Goal: Navigation & Orientation: Find specific page/section

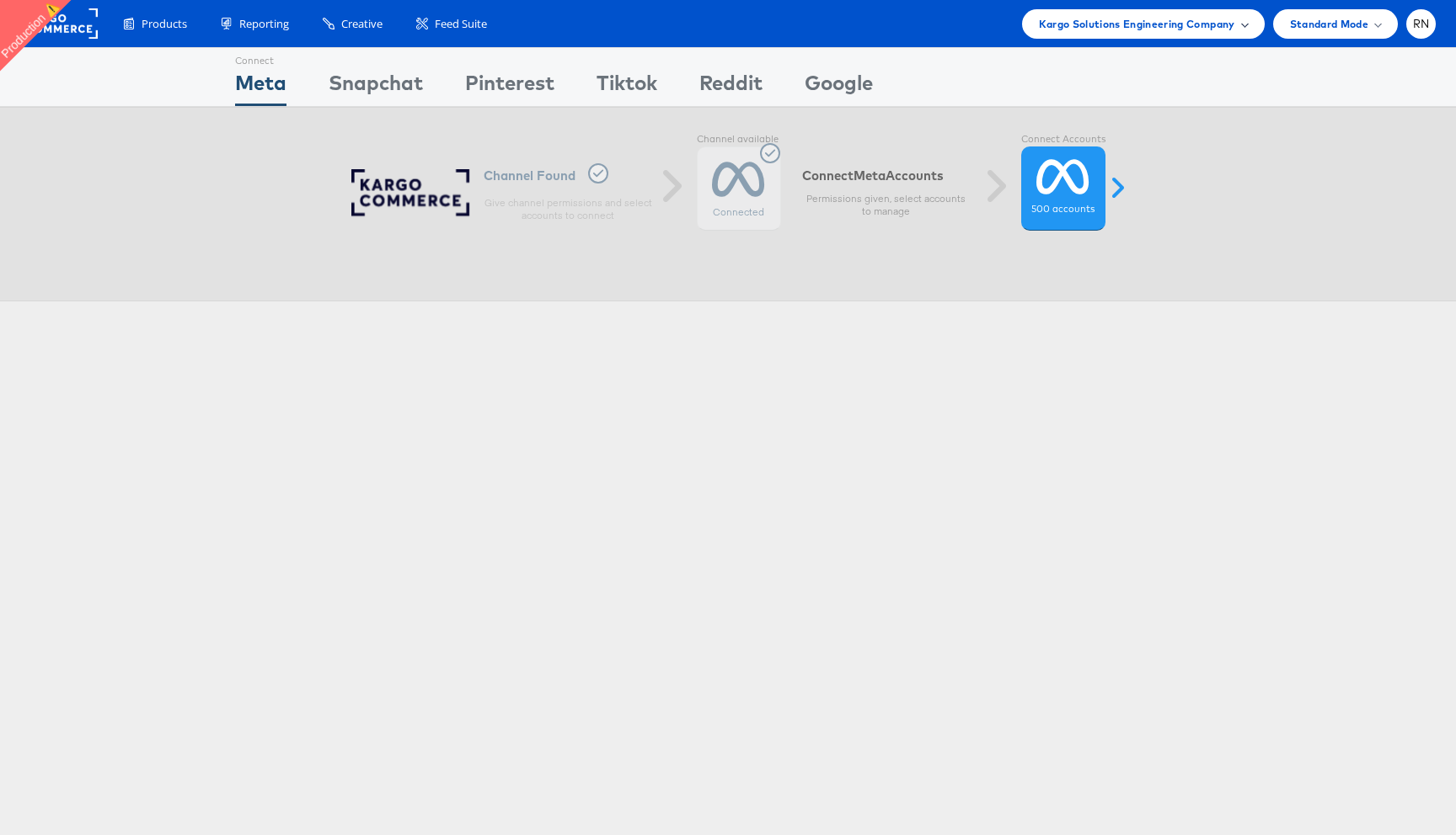
click at [1204, 27] on span "Kargo Solutions Engineering Company" at bounding box center [1137, 23] width 196 height 18
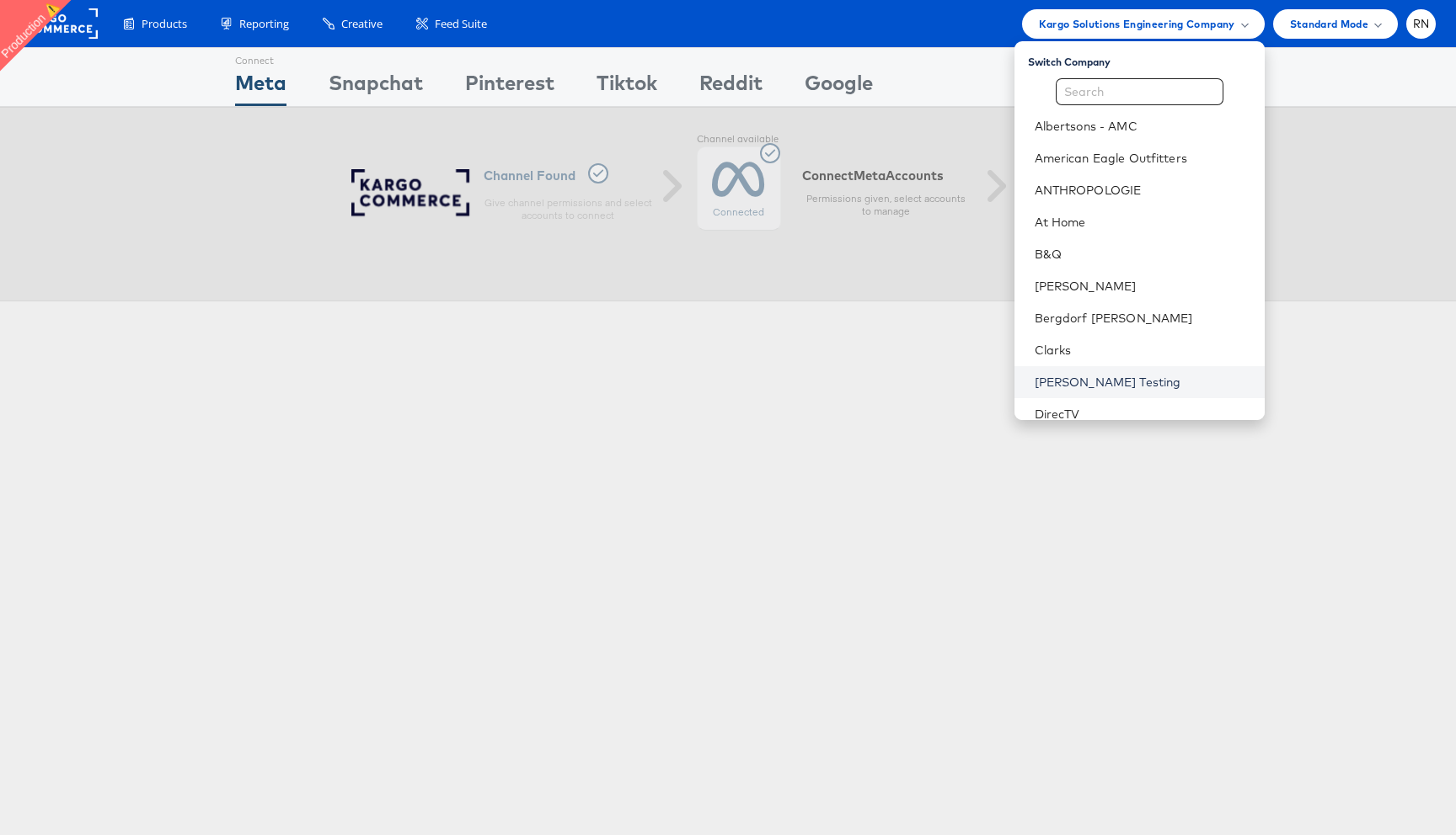
click at [1104, 384] on link "Colin Clarke Testing" at bounding box center [1142, 382] width 217 height 17
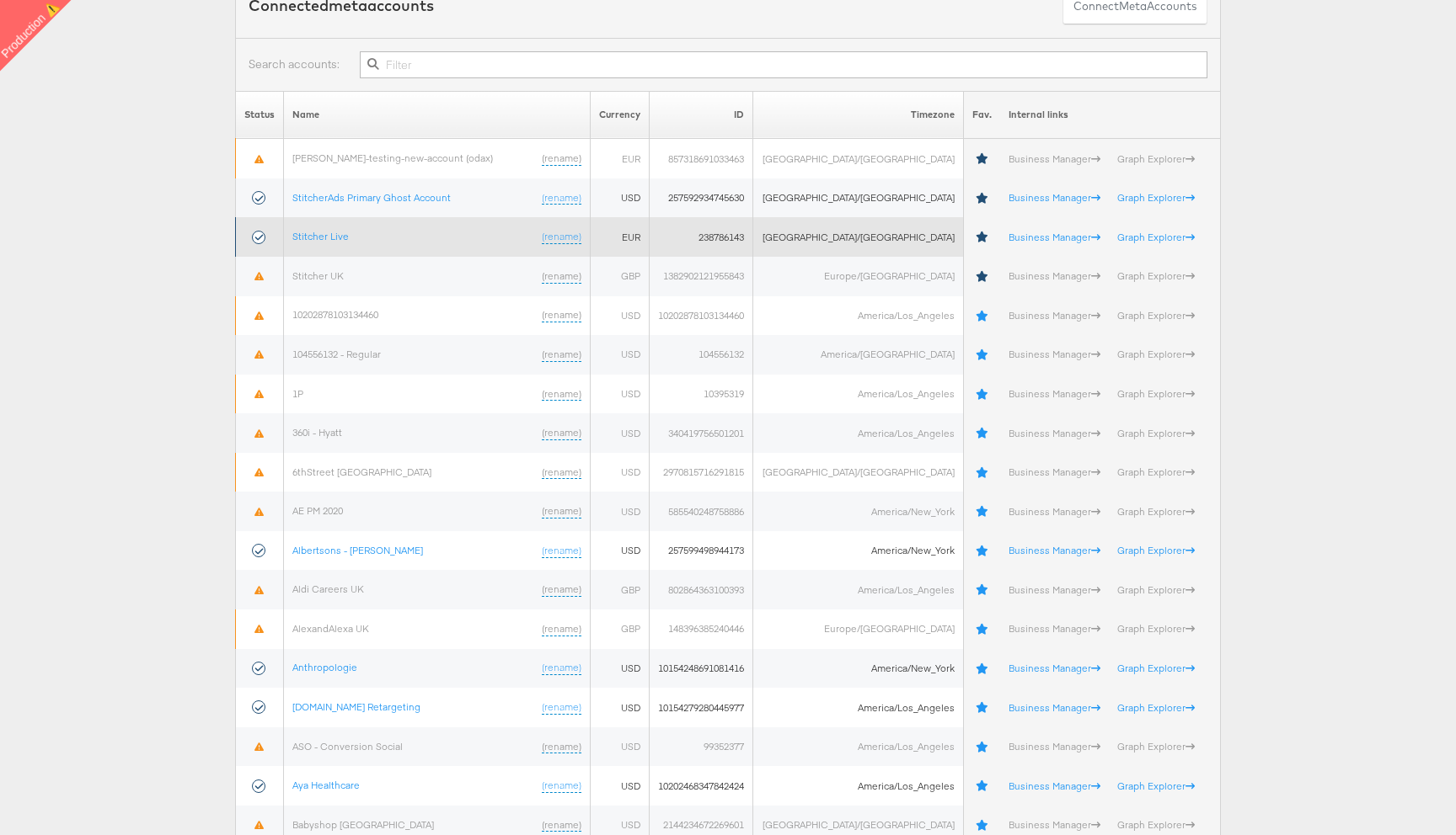
scroll to position [155, 0]
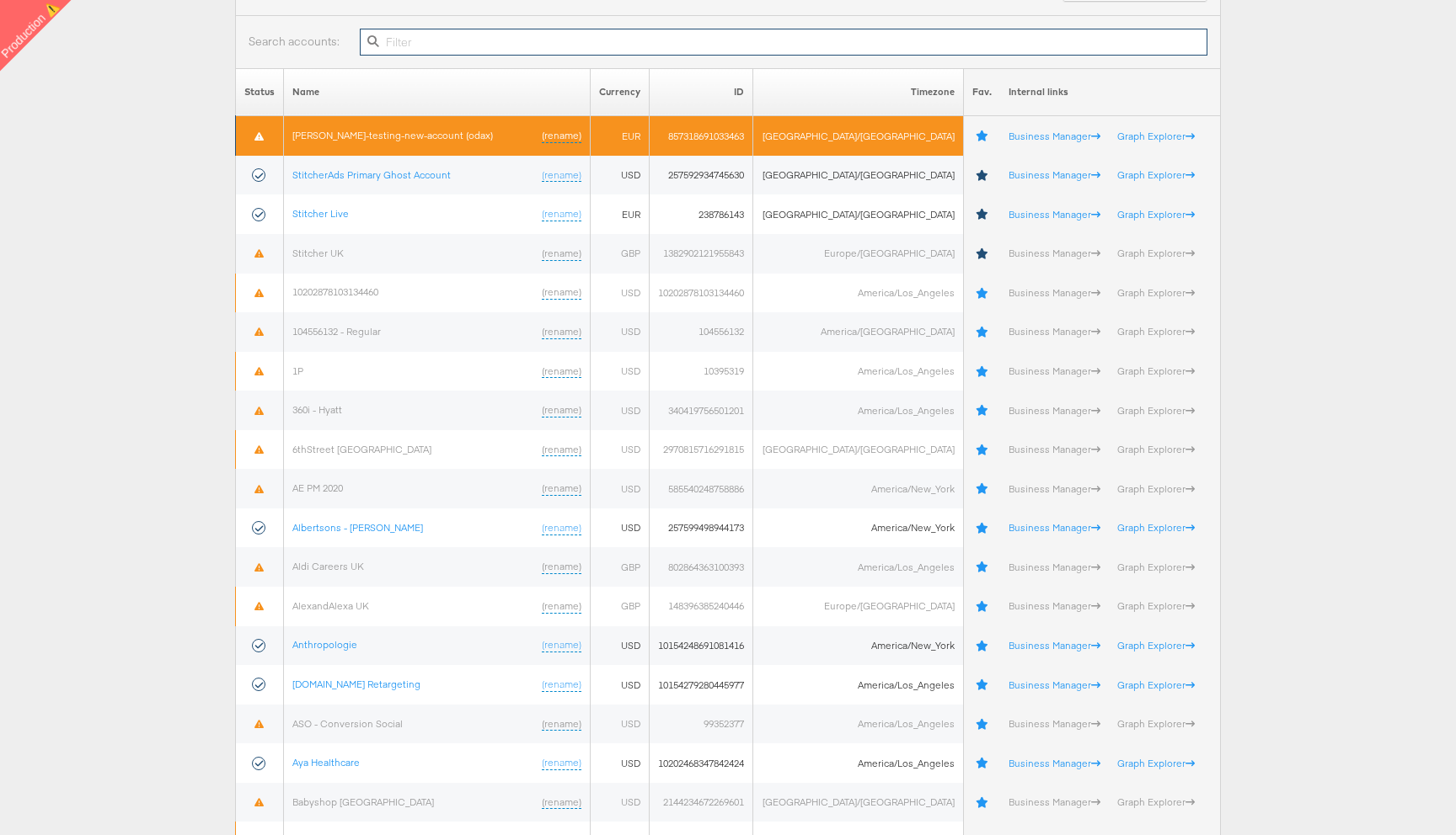
paste input "10154782784169717"
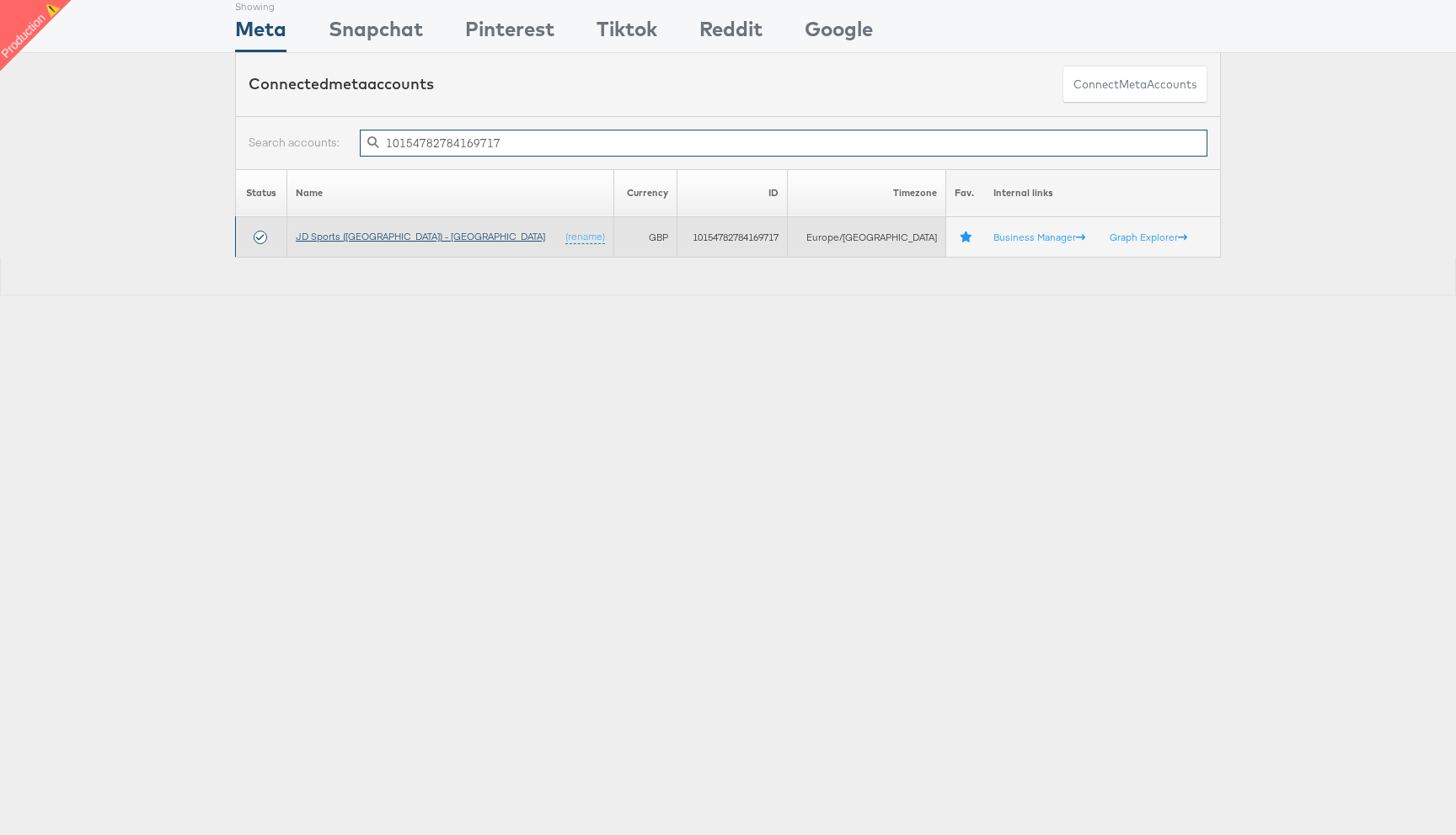
type input "10154782784169717"
click at [359, 238] on link "JD Sports ([GEOGRAPHIC_DATA]) - [GEOGRAPHIC_DATA]" at bounding box center [421, 235] width 250 height 12
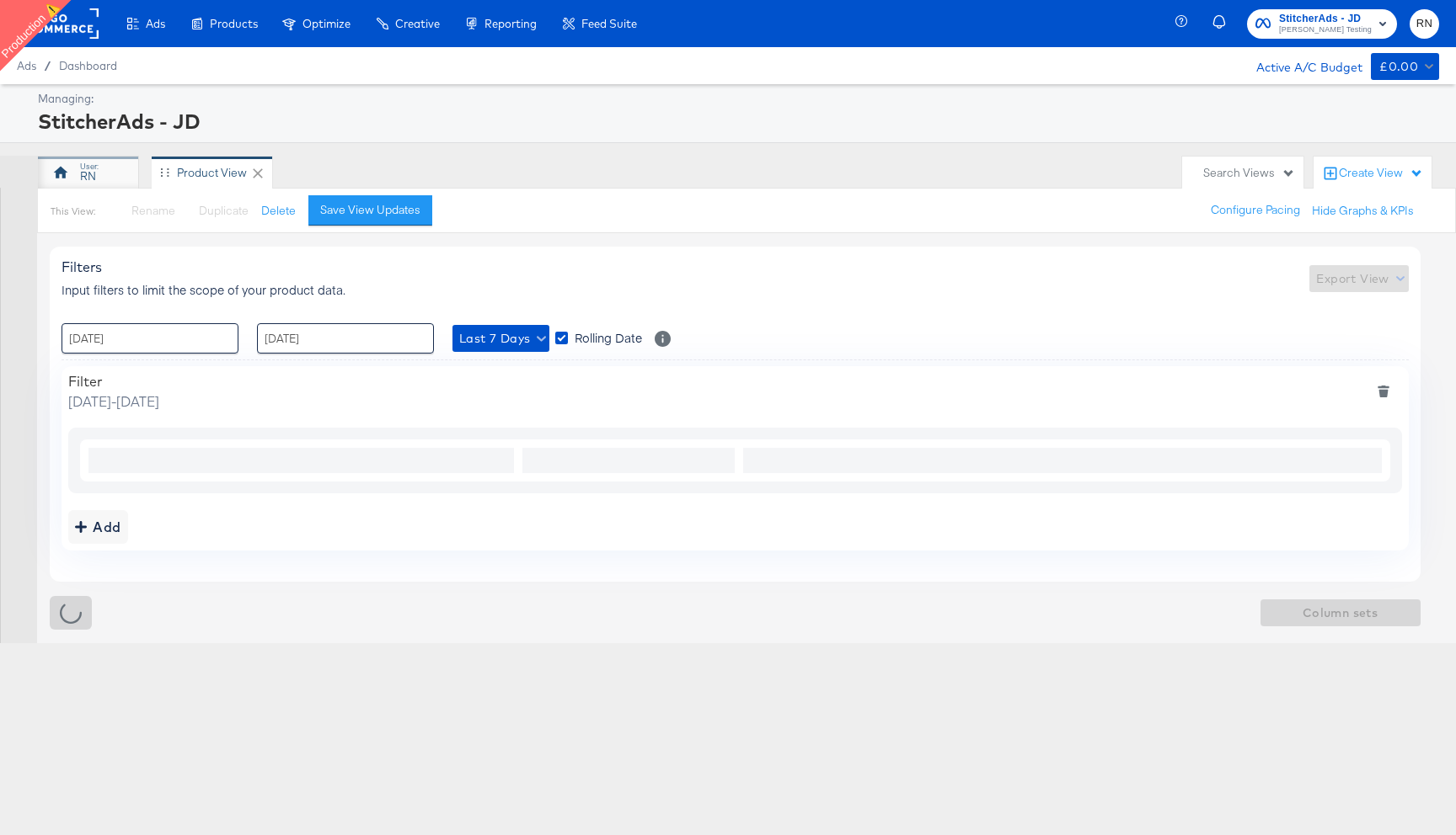
click at [89, 179] on div "RN" at bounding box center [87, 175] width 16 height 16
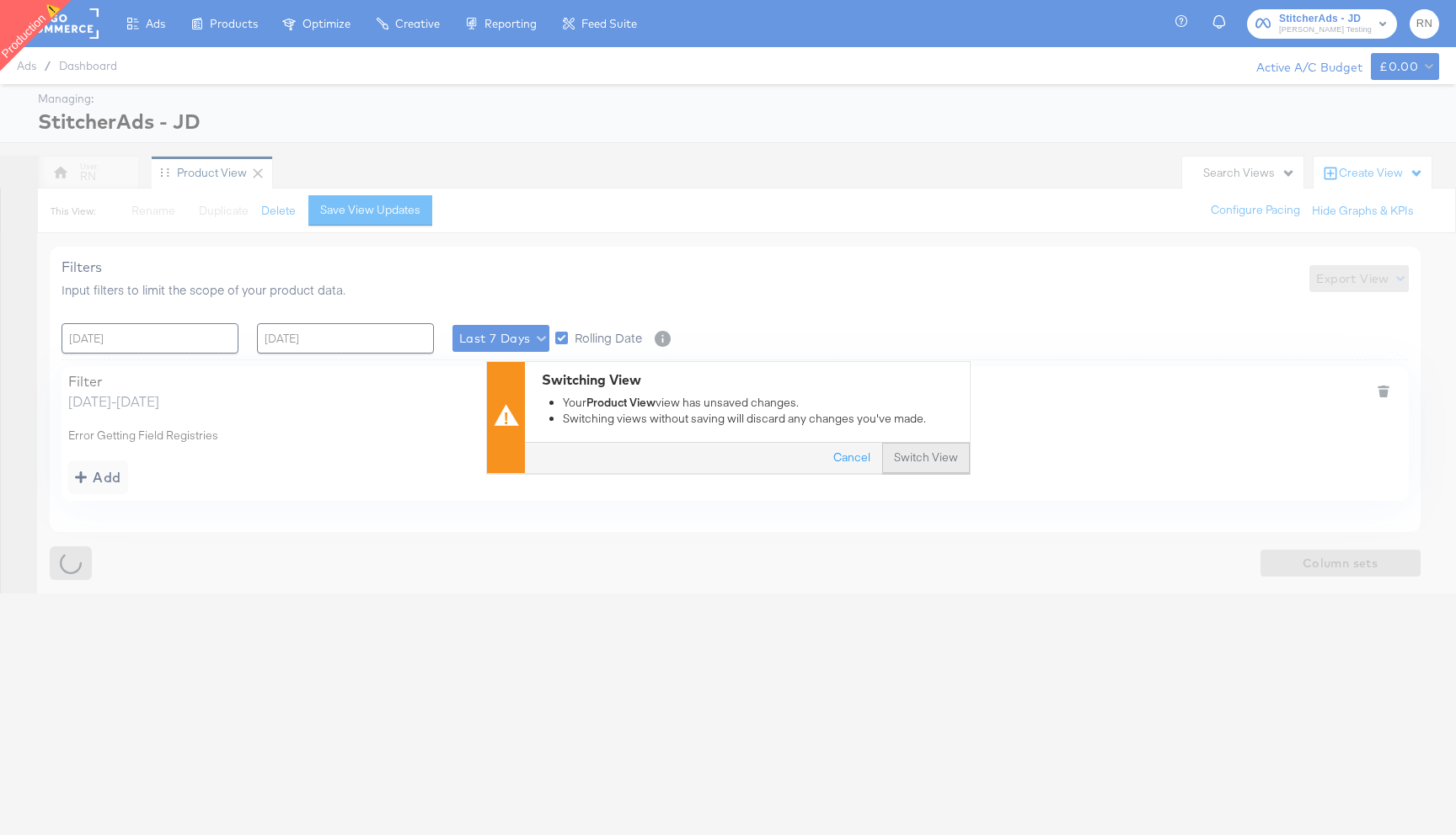
click at [923, 460] on button "Switch View" at bounding box center [926, 459] width 87 height 30
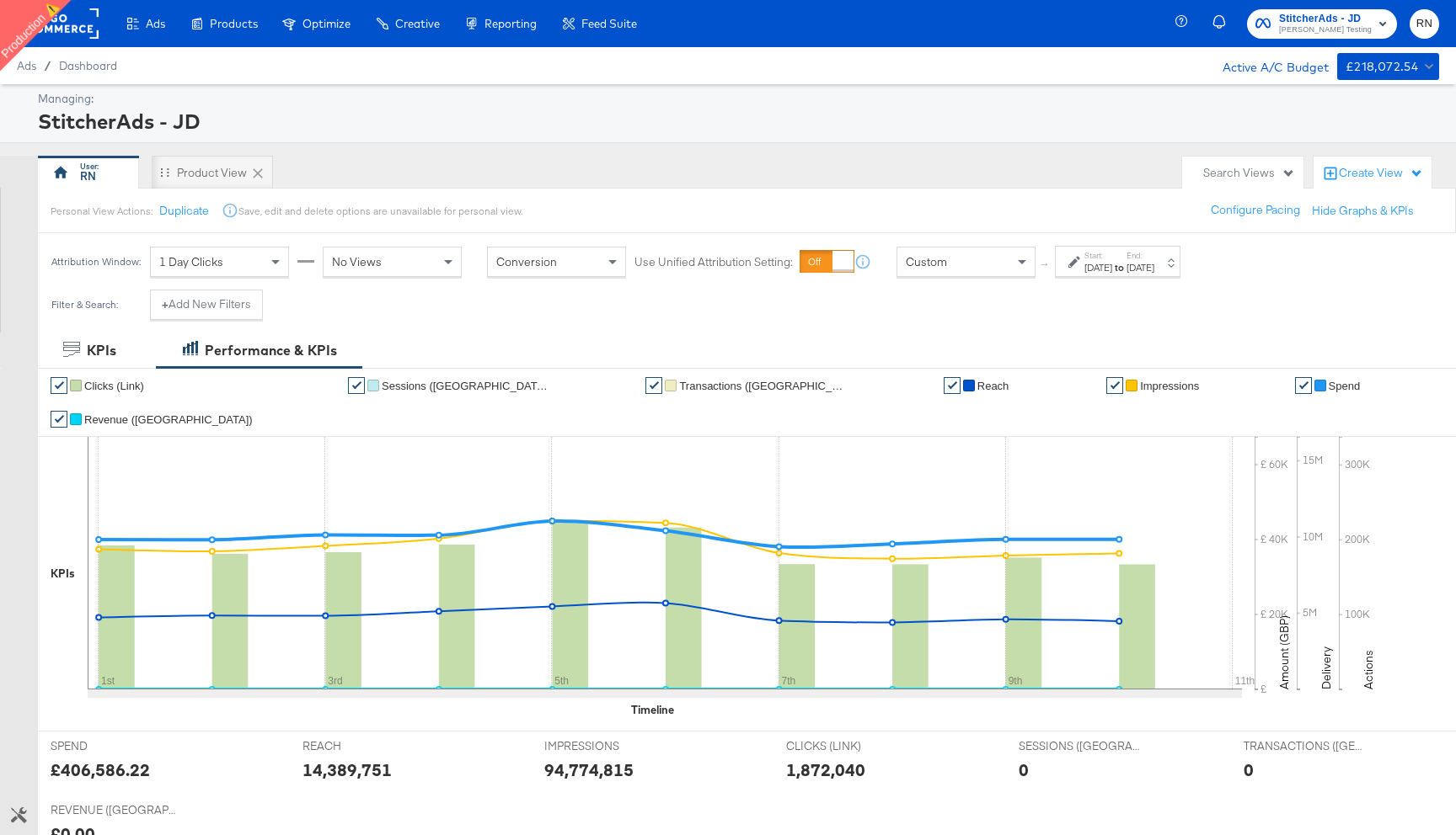
click at [64, 25] on rect at bounding box center [59, 23] width 78 height 30
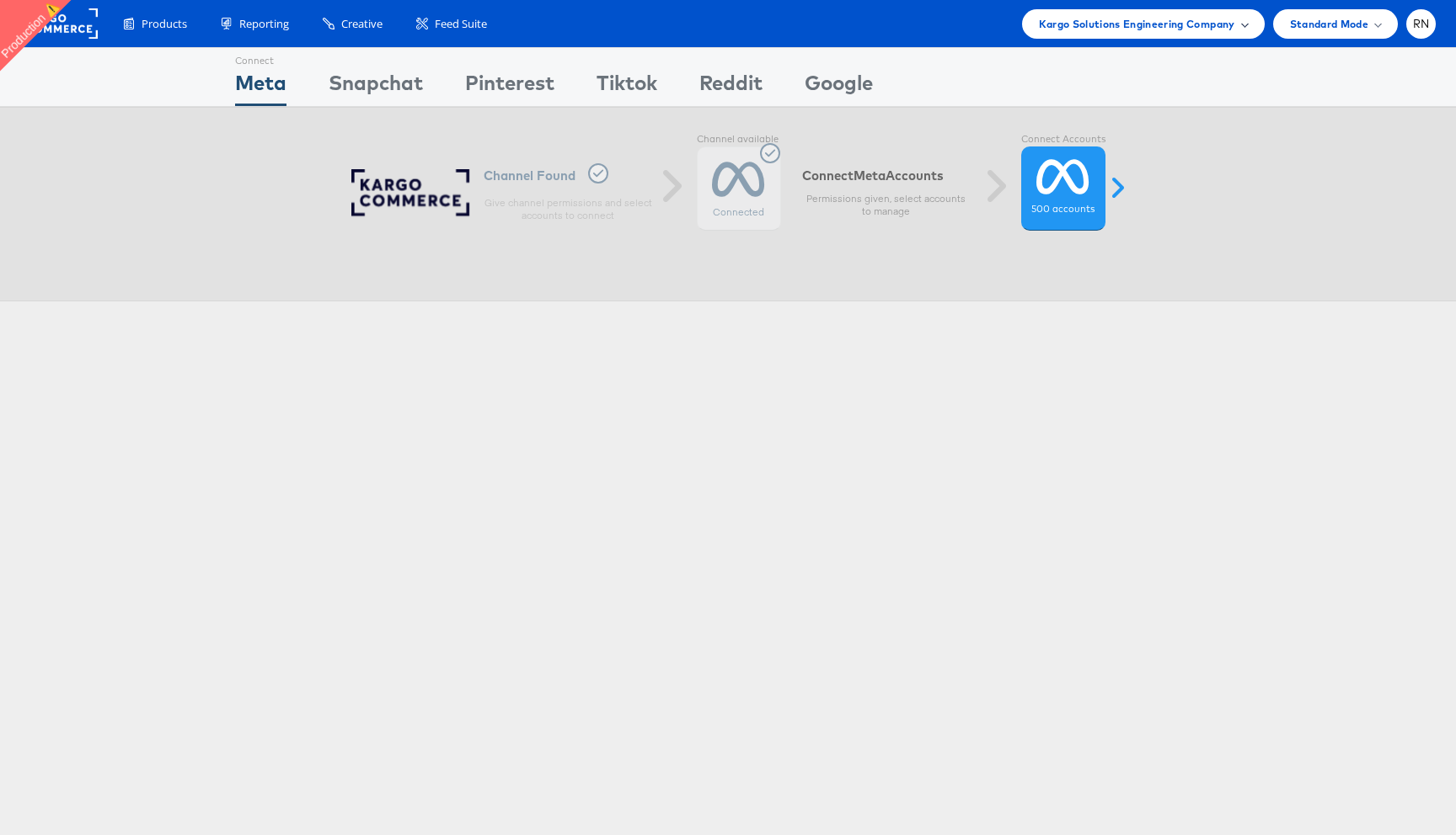
click at [1210, 25] on span "Kargo Solutions Engineering Company" at bounding box center [1137, 23] width 196 height 18
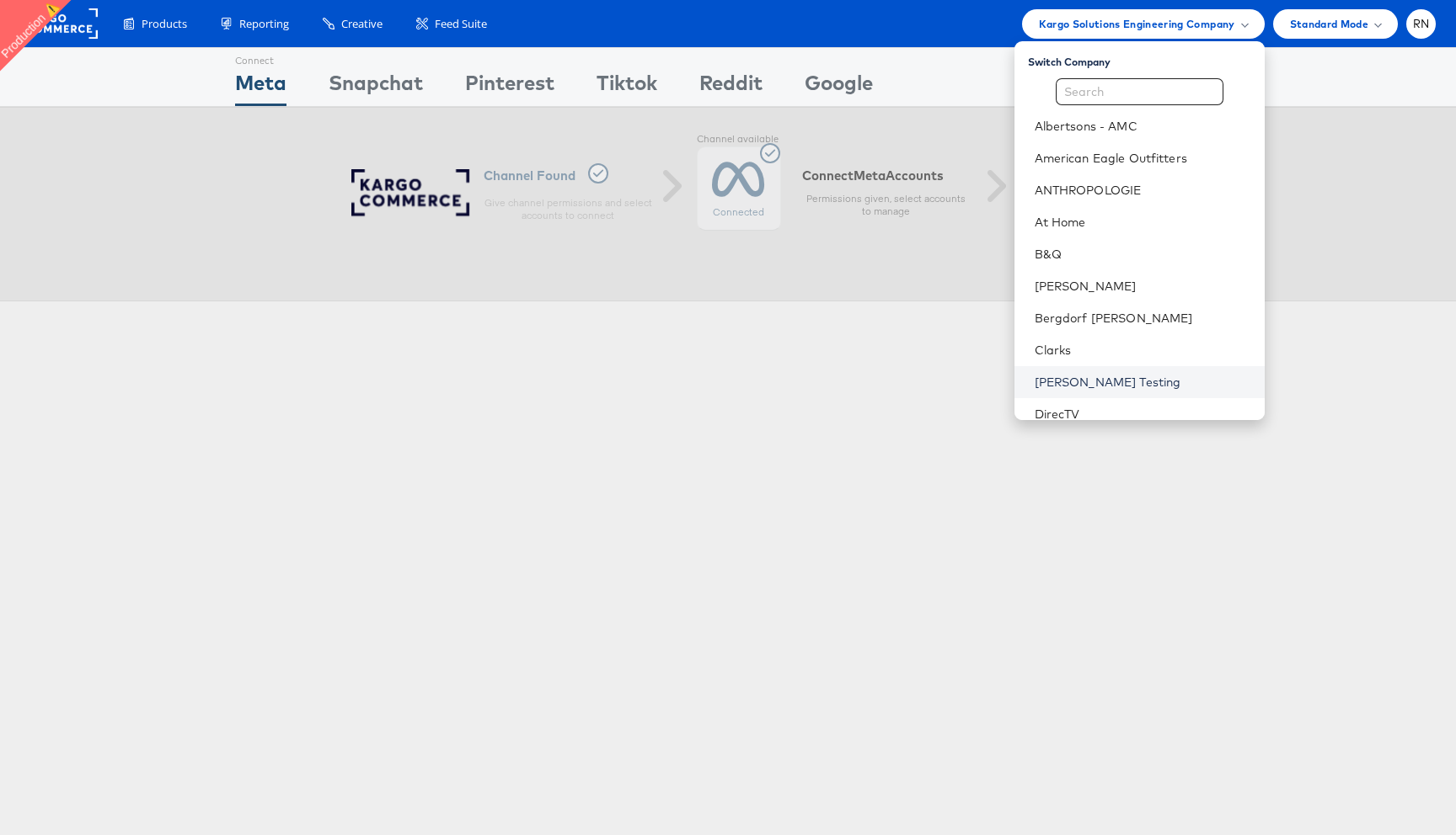
click at [1091, 380] on link "Colin Clarke Testing" at bounding box center [1142, 382] width 217 height 17
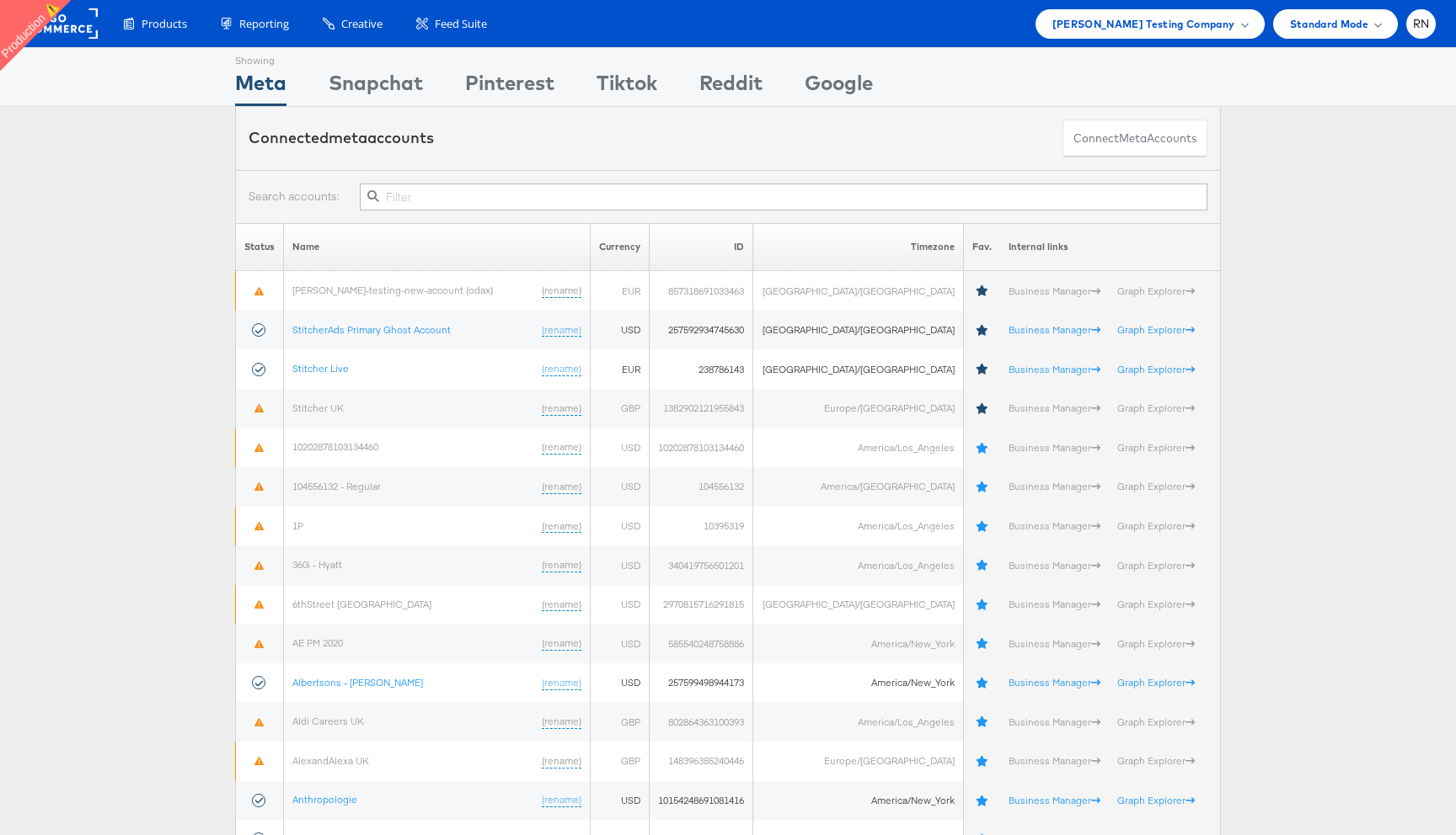
click at [1021, 128] on div "Connected meta accounts Connect meta Accounts" at bounding box center [728, 138] width 986 height 63
click at [746, 87] on div "Reddit" at bounding box center [730, 87] width 63 height 38
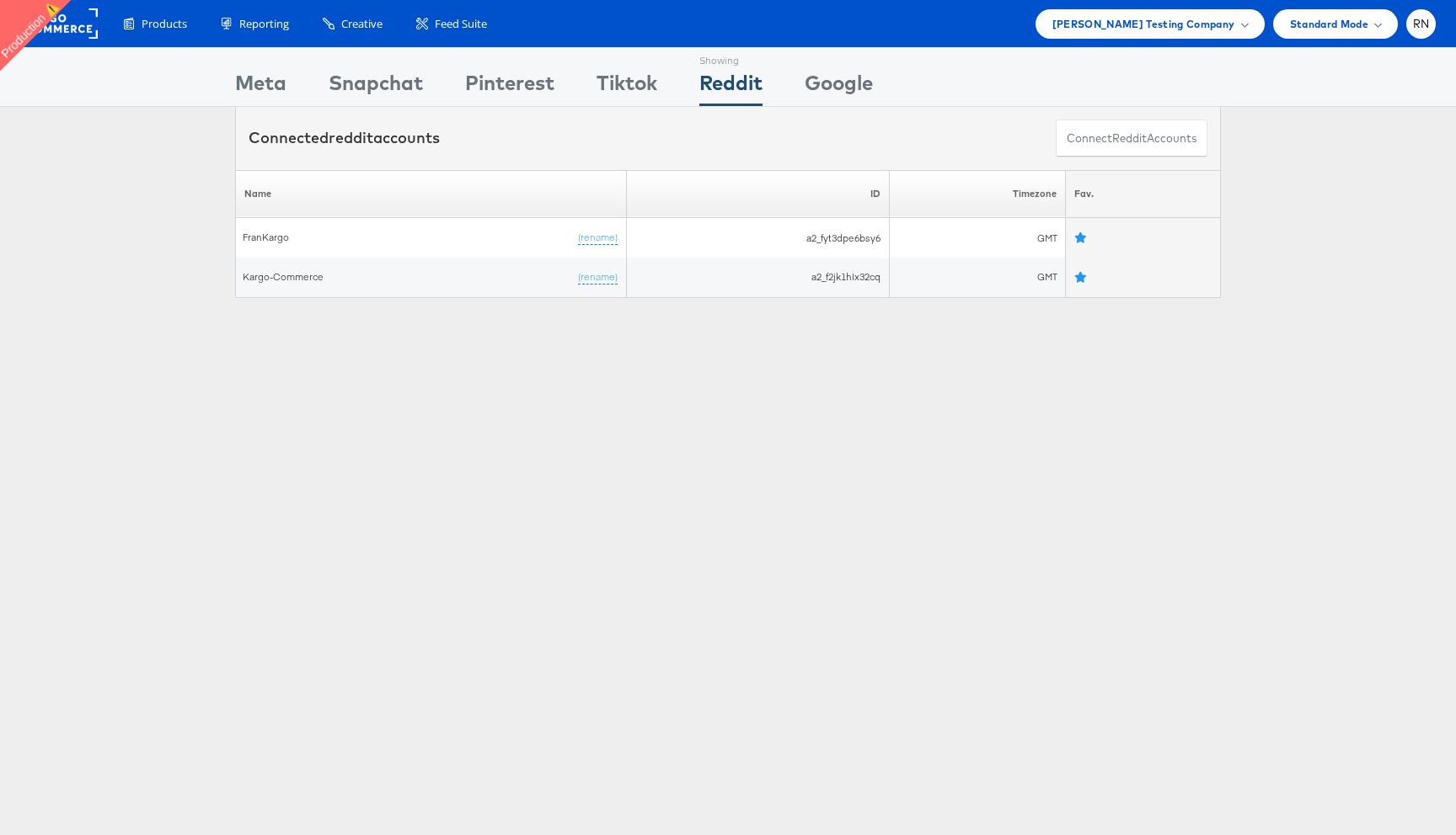
click at [287, 86] on div "Showing Meta Showing Snapchat Showing Pinterest Showing Tiktok Showing Reddit S…" at bounding box center [728, 77] width 986 height 58
click at [281, 87] on div "Meta" at bounding box center [260, 87] width 52 height 38
